Goal: Use online tool/utility: Use online tool/utility

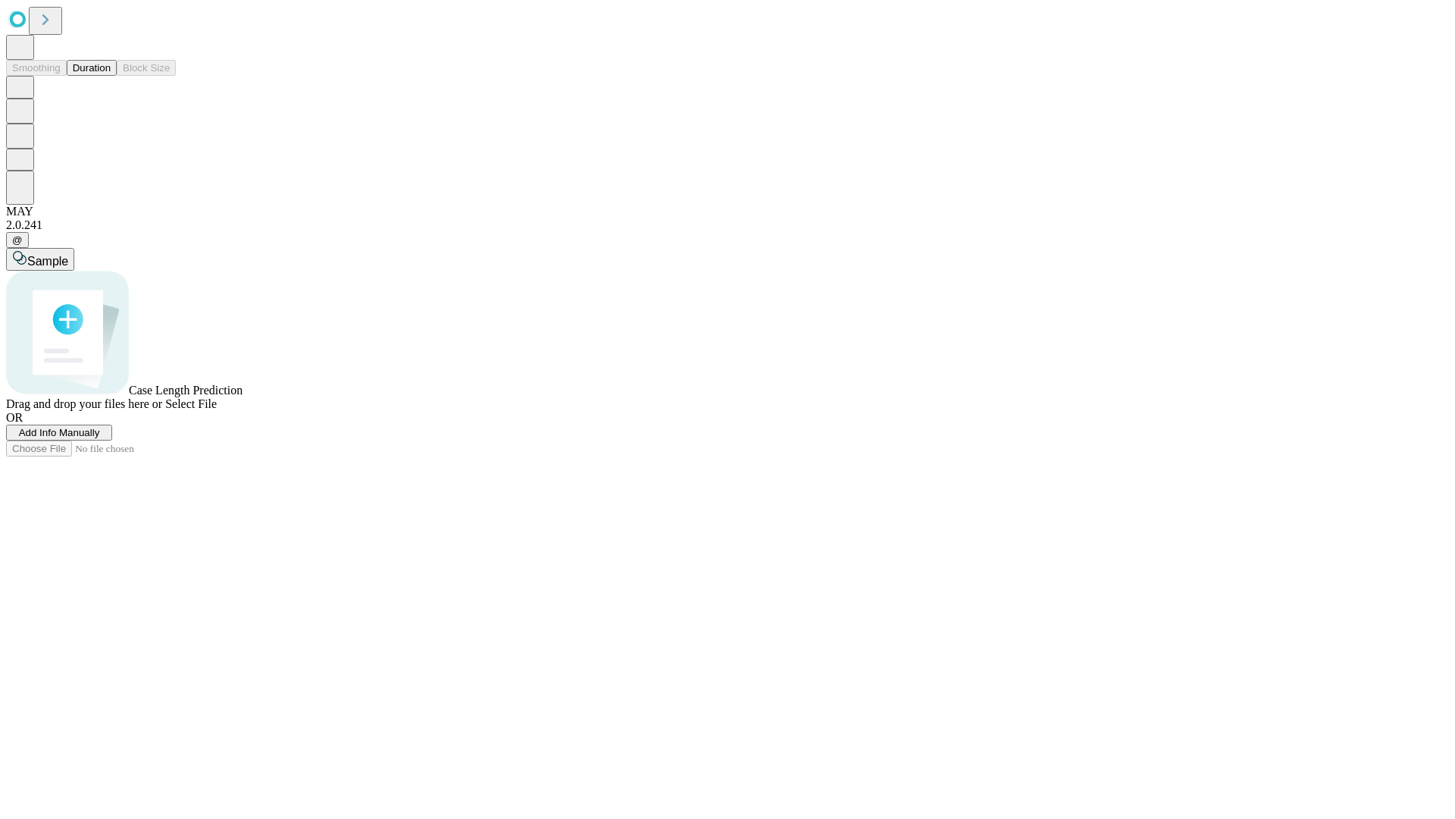
click at [111, 76] on button "Duration" at bounding box center [92, 68] width 50 height 16
click at [100, 438] on span "Add Info Manually" at bounding box center [59, 432] width 81 height 11
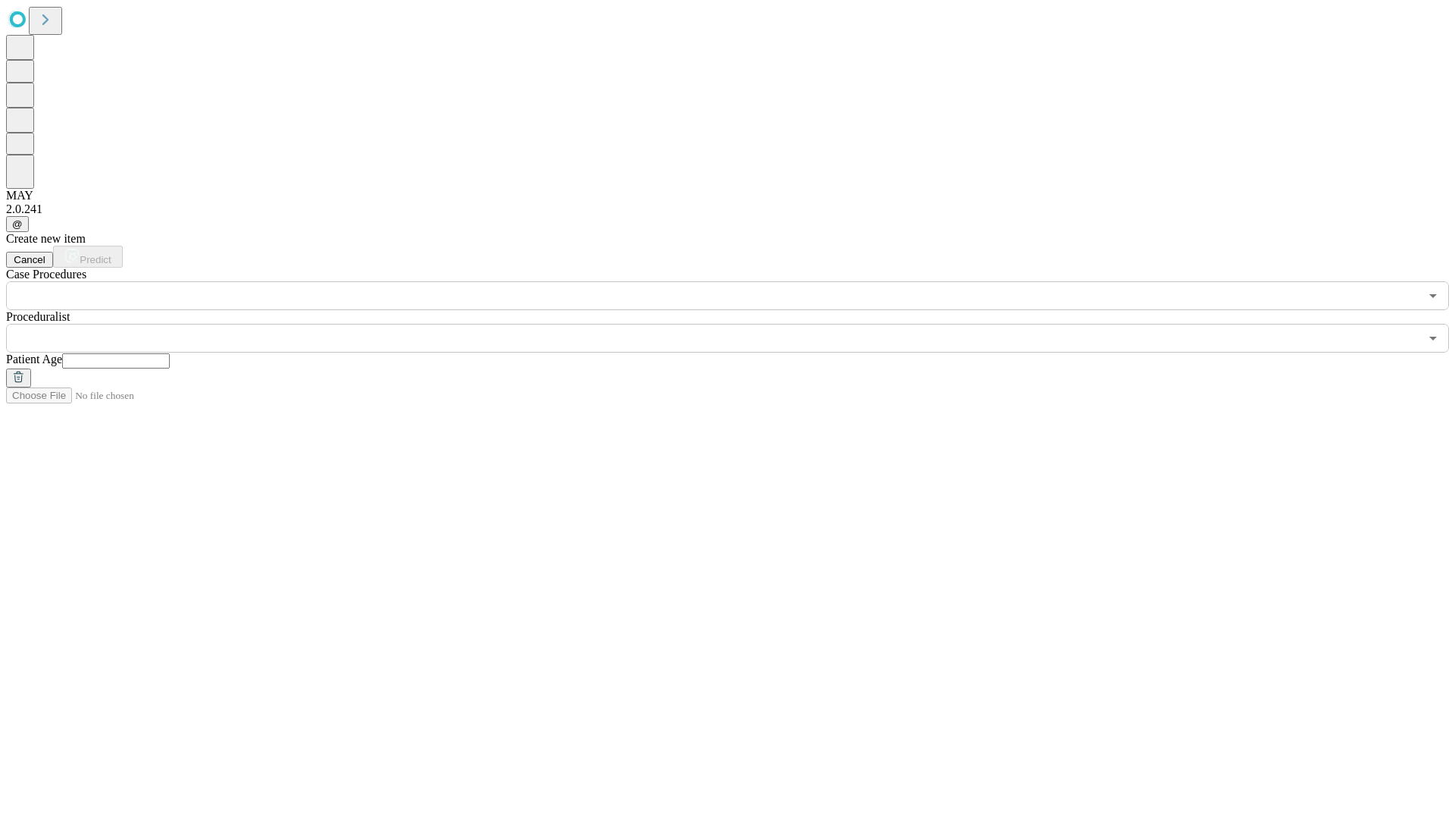
click at [170, 353] on input "text" at bounding box center [116, 360] width 108 height 15
type input "**"
click at [738, 324] on input "text" at bounding box center [713, 338] width 1414 height 29
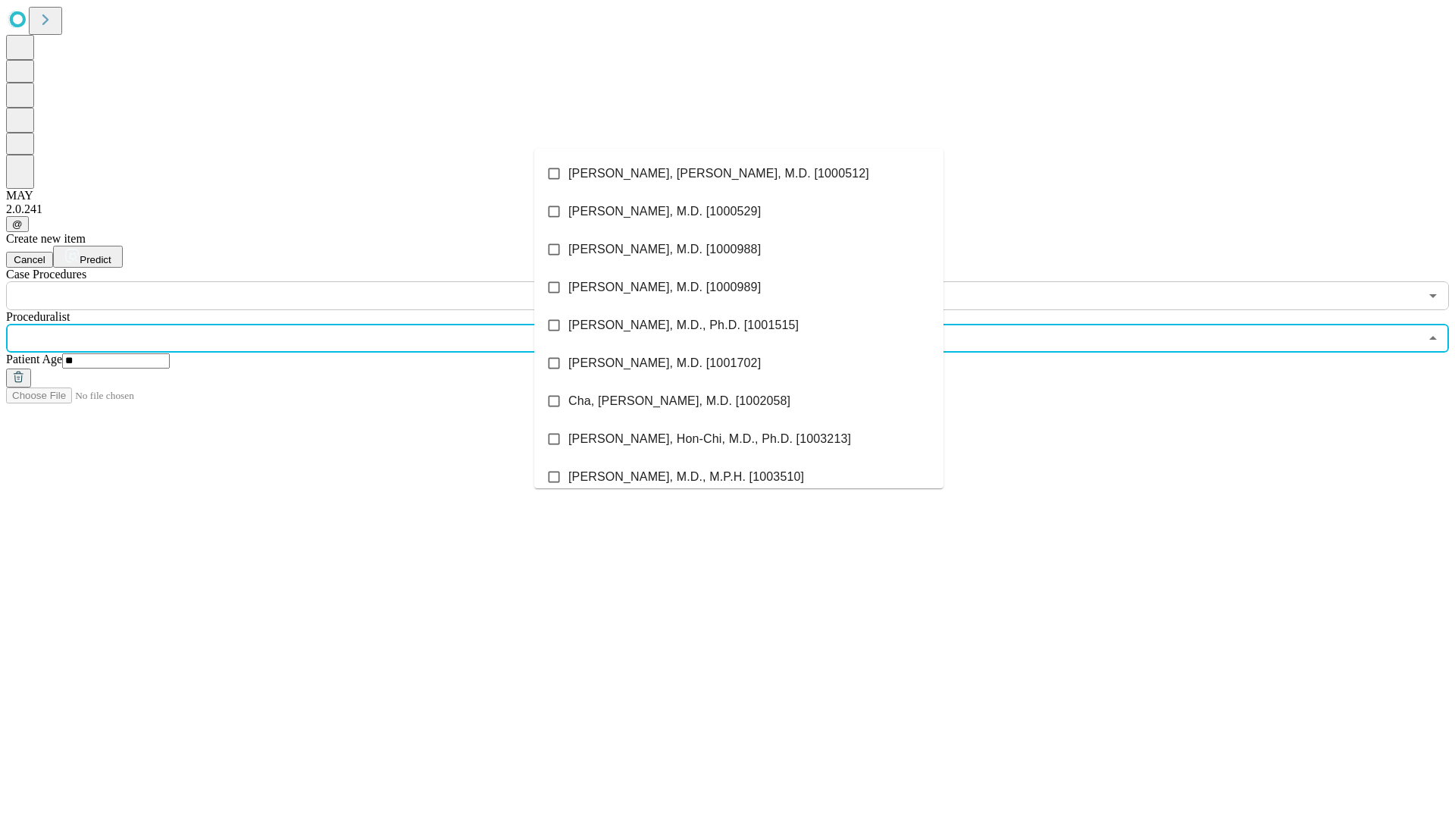
click at [739, 174] on li "[PERSON_NAME], [PERSON_NAME], M.D. [1000512]" at bounding box center [738, 174] width 409 height 38
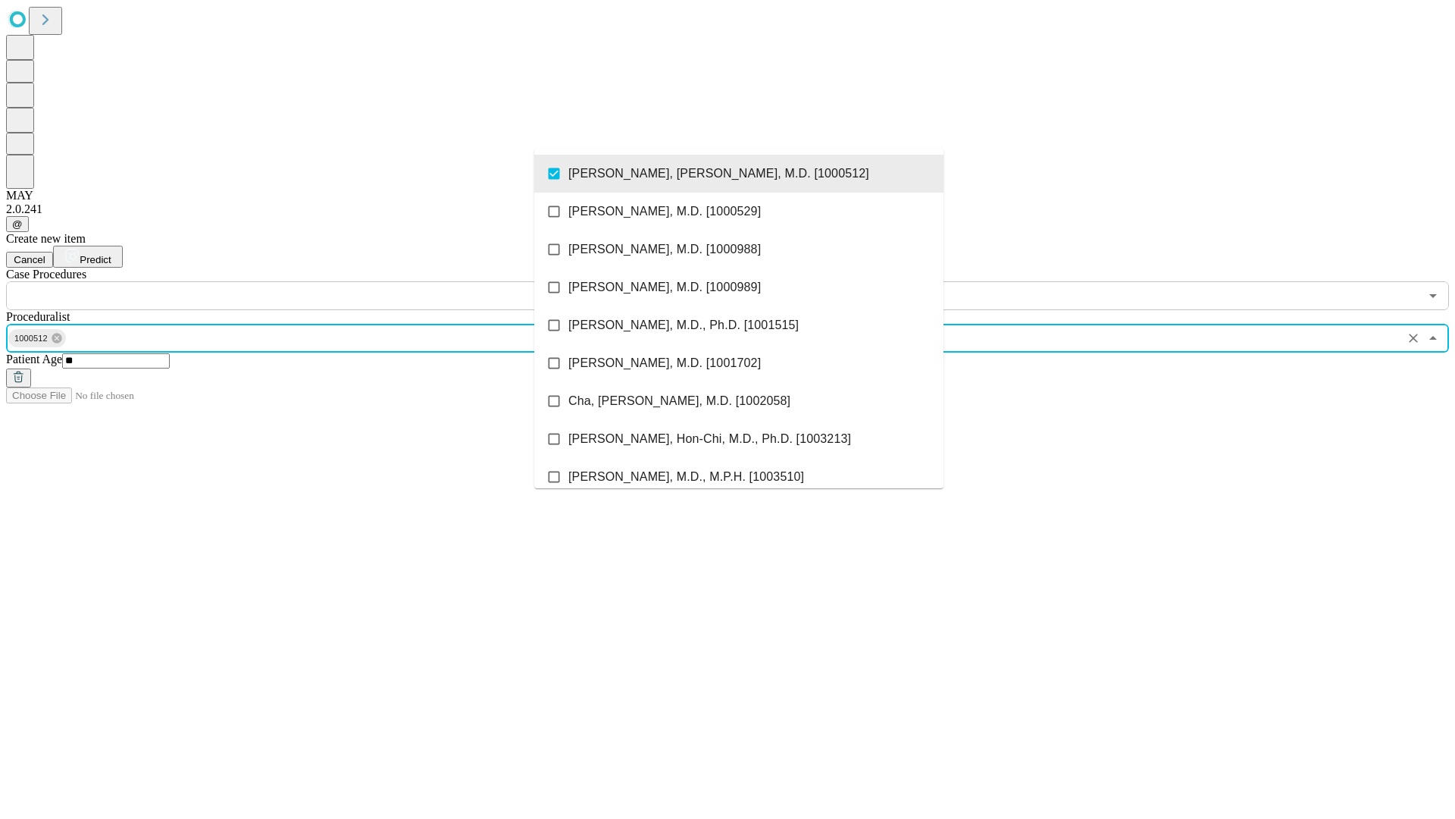
click at [318, 281] on input "text" at bounding box center [713, 295] width 1414 height 29
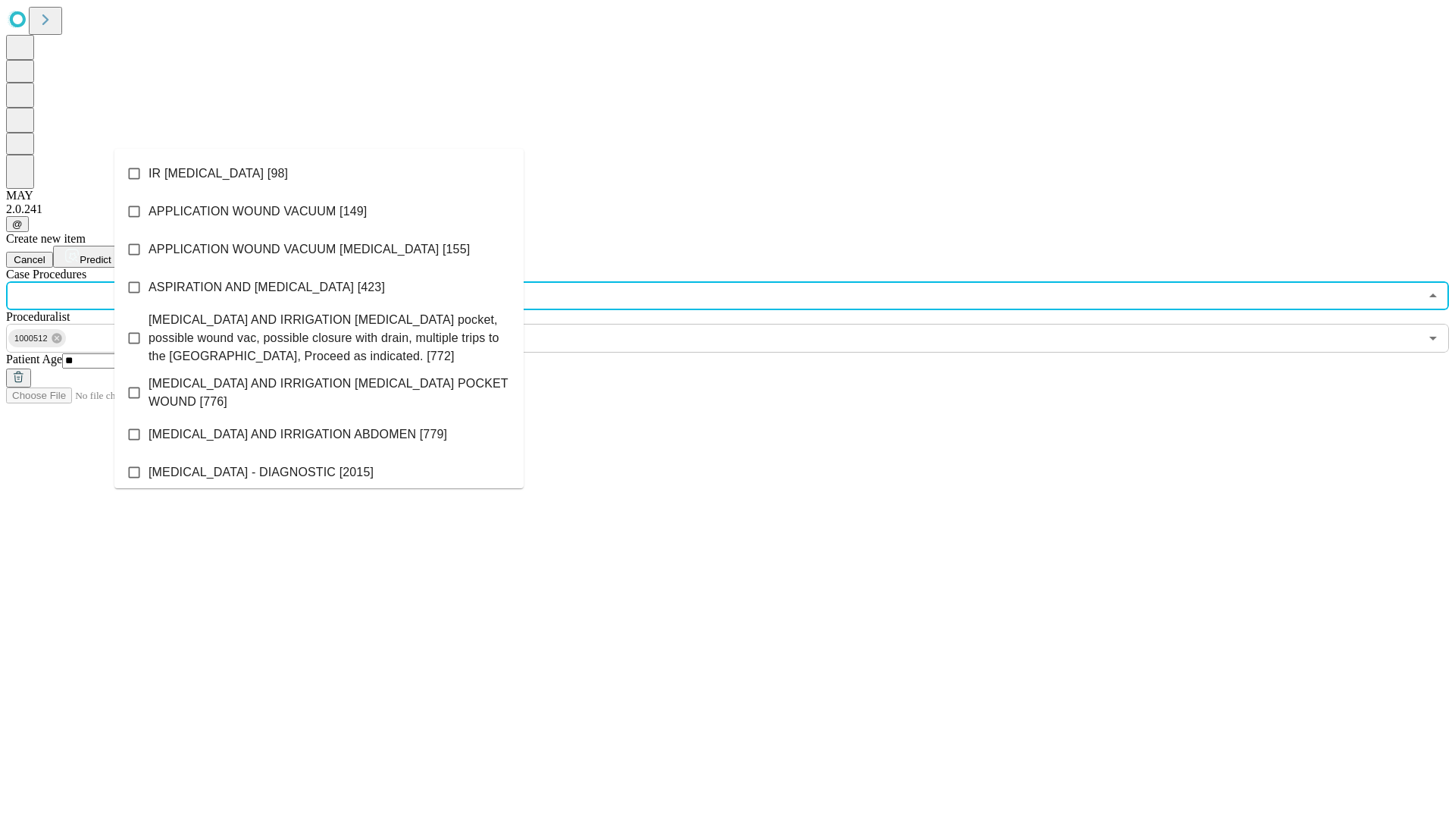
click at [319, 174] on li "IR [MEDICAL_DATA] [98]" at bounding box center [318, 174] width 409 height 38
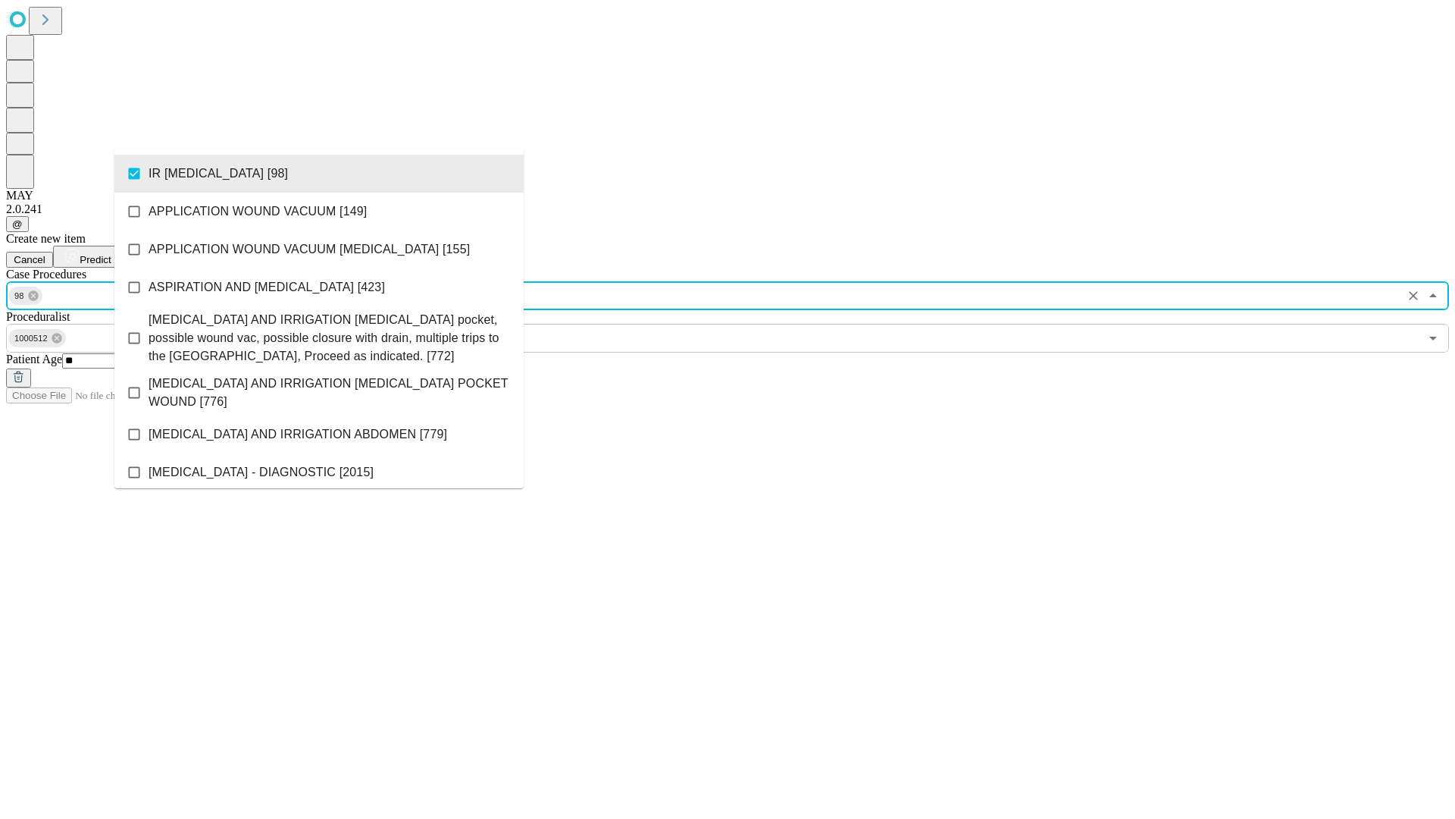
click at [111, 254] on span "Predict" at bounding box center [95, 259] width 31 height 11
